Goal: Information Seeking & Learning: Learn about a topic

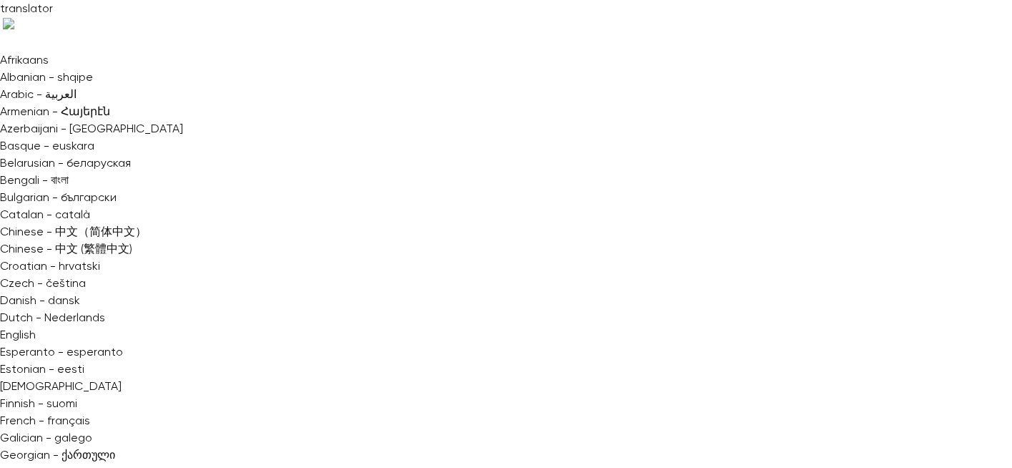
scroll to position [581, 0]
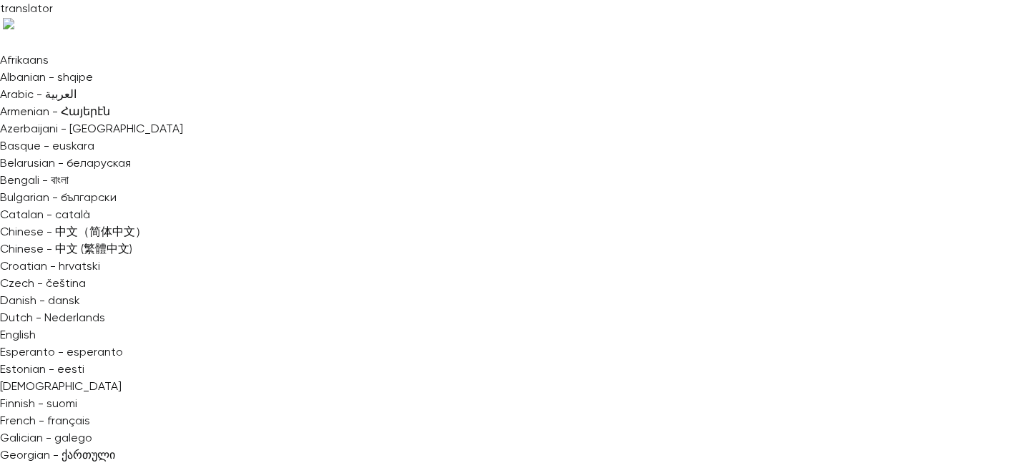
copy div "Research that sticks: Collaborative synthesis in action Settings Emails UTM bui…"
